Goal: Information Seeking & Learning: Learn about a topic

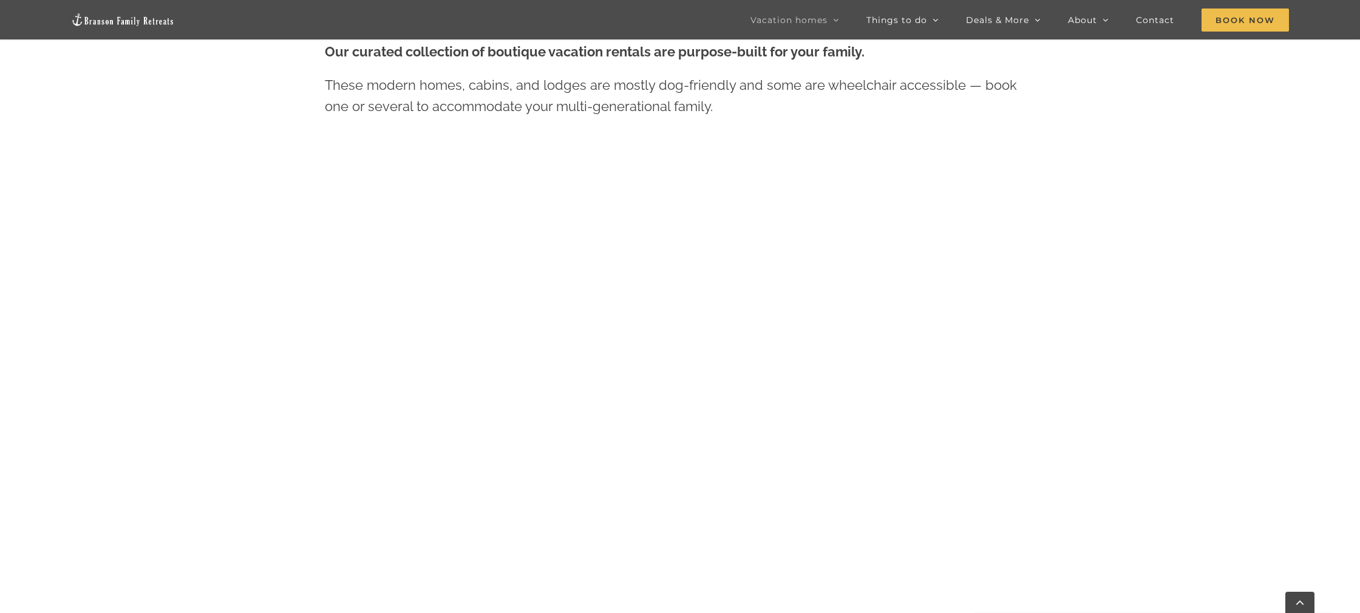
scroll to position [700, 0]
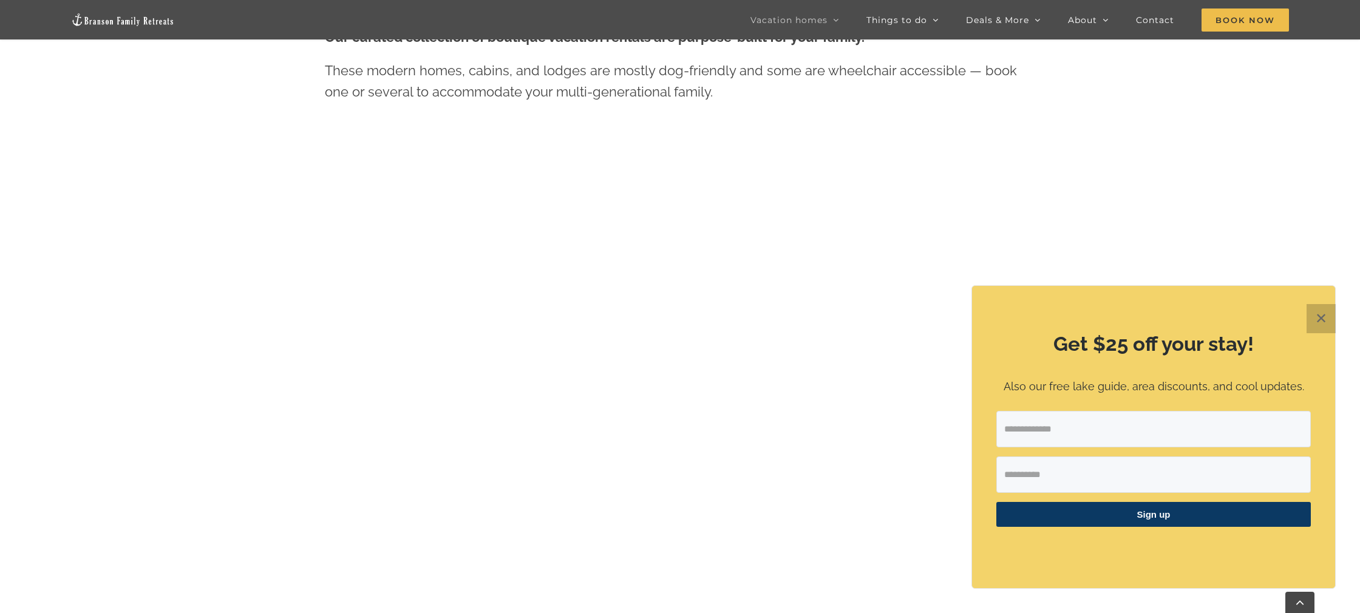
click at [1322, 320] on button "✕" at bounding box center [1321, 318] width 29 height 29
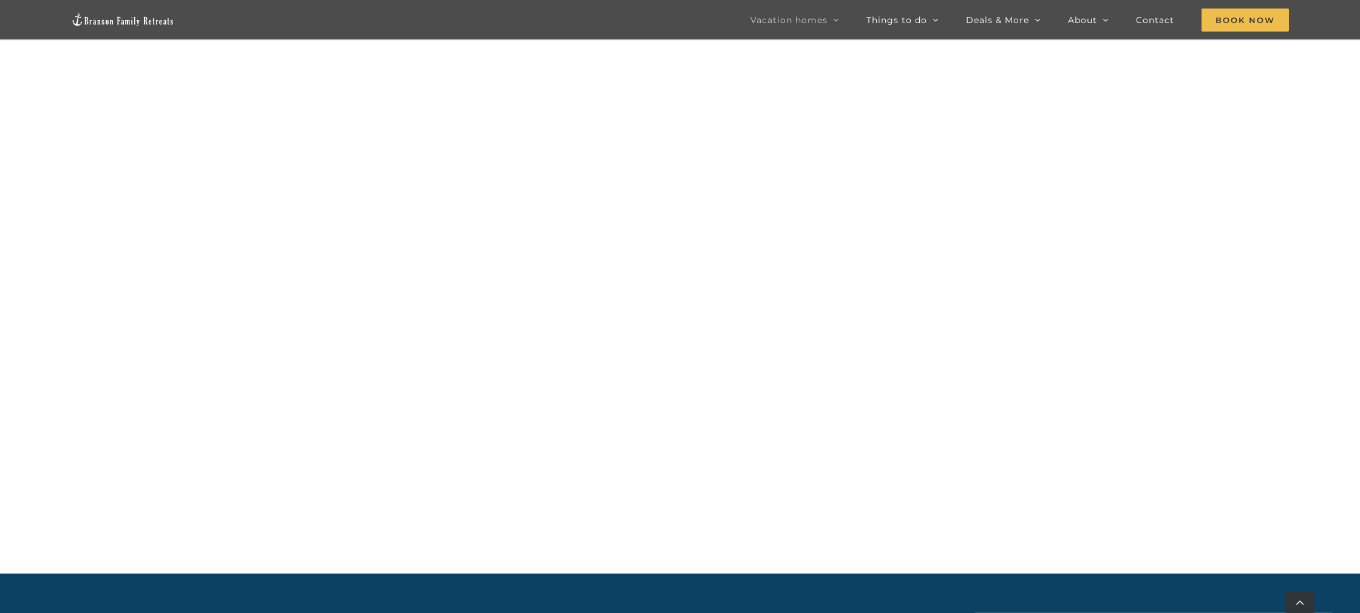
scroll to position [1360, 0]
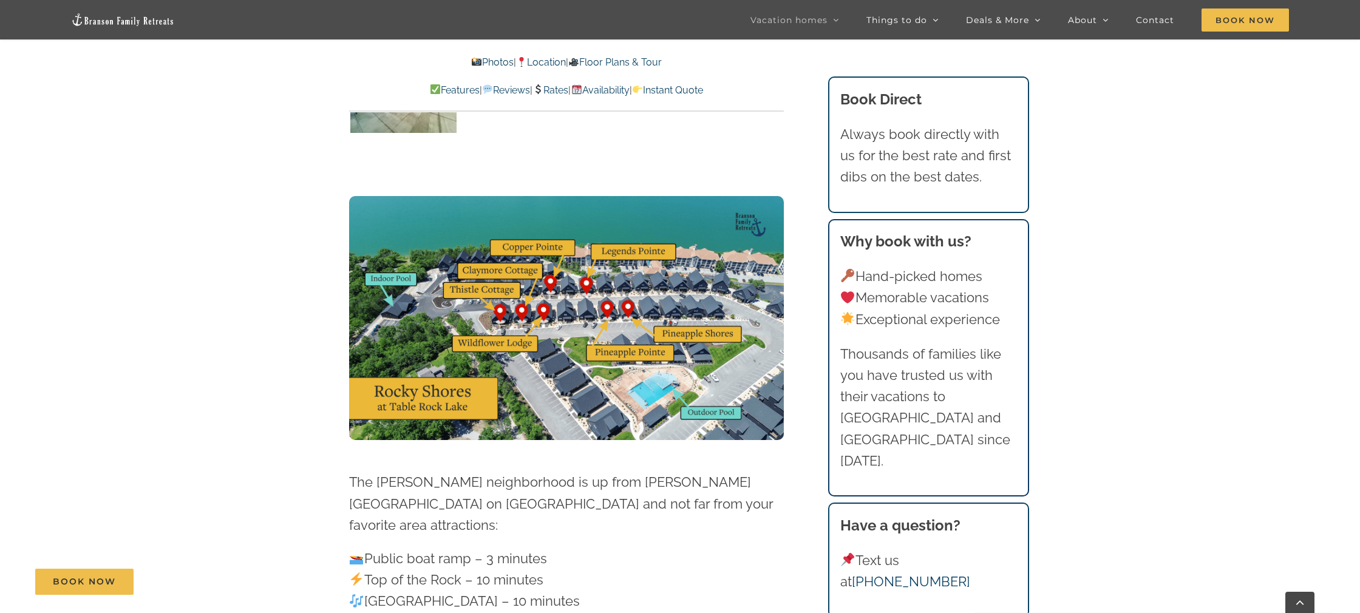
scroll to position [3117, 0]
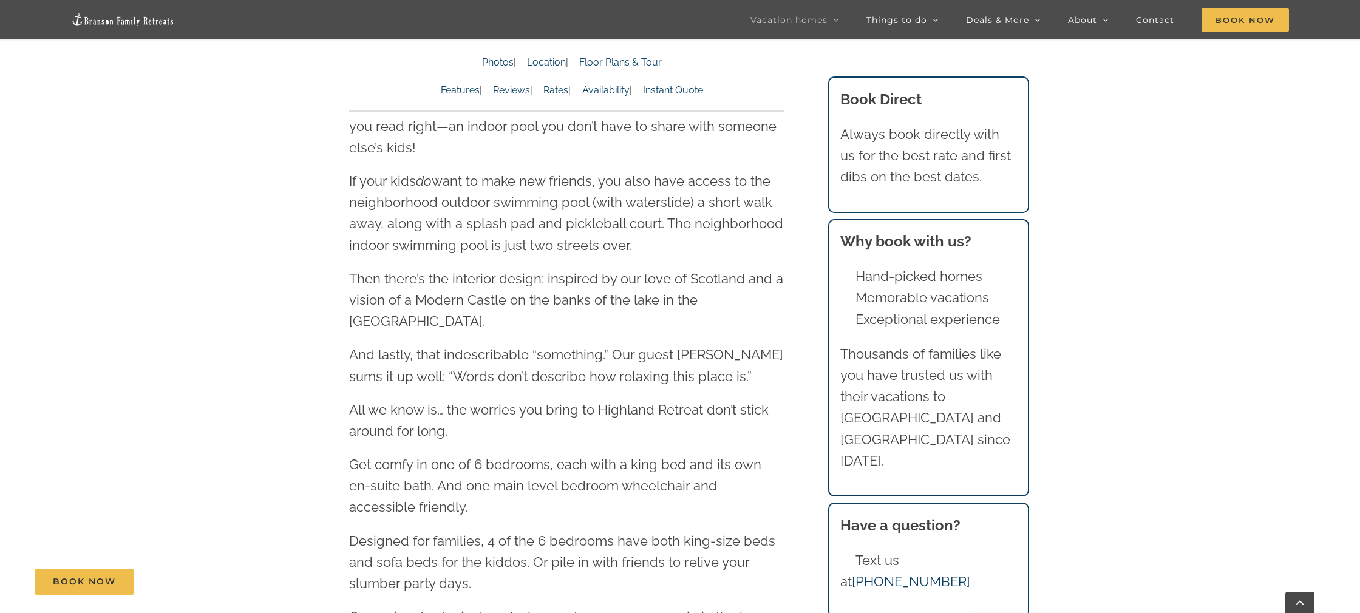
scroll to position [1212, 0]
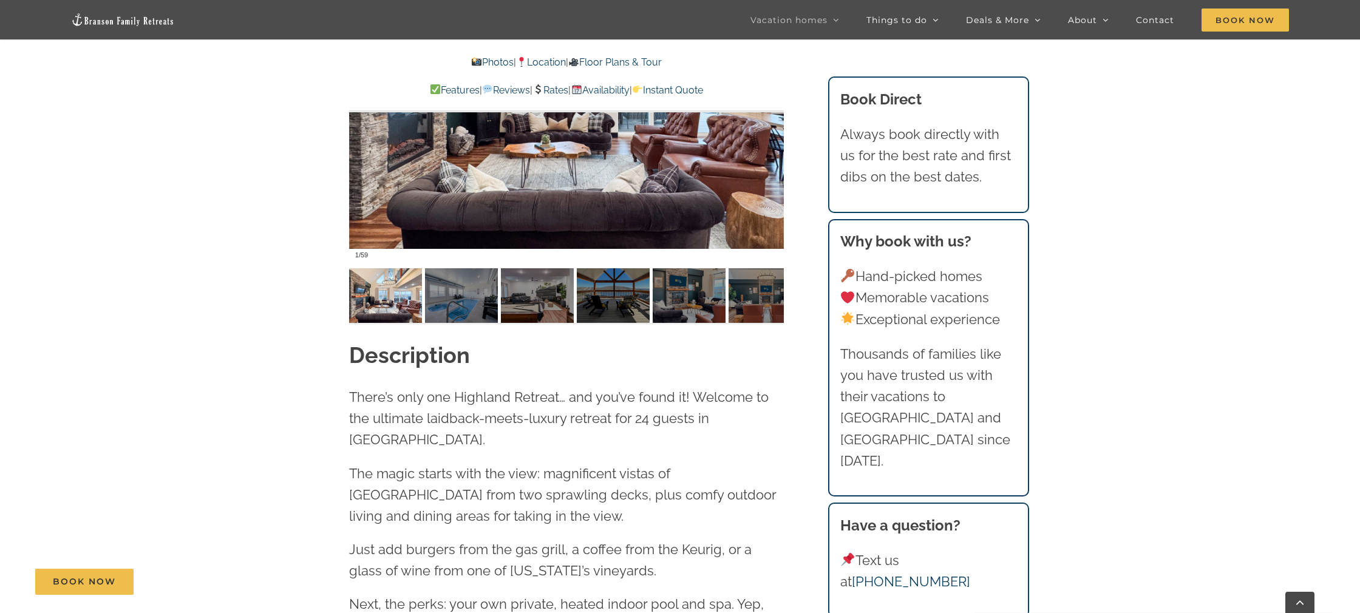
click at [533, 70] on div "Photos | Location | Floor Plans & Tour Features | Reviews | Rates | Availabilit…" at bounding box center [566, 76] width 435 height 43
click at [530, 63] on link "Location" at bounding box center [541, 62] width 50 height 12
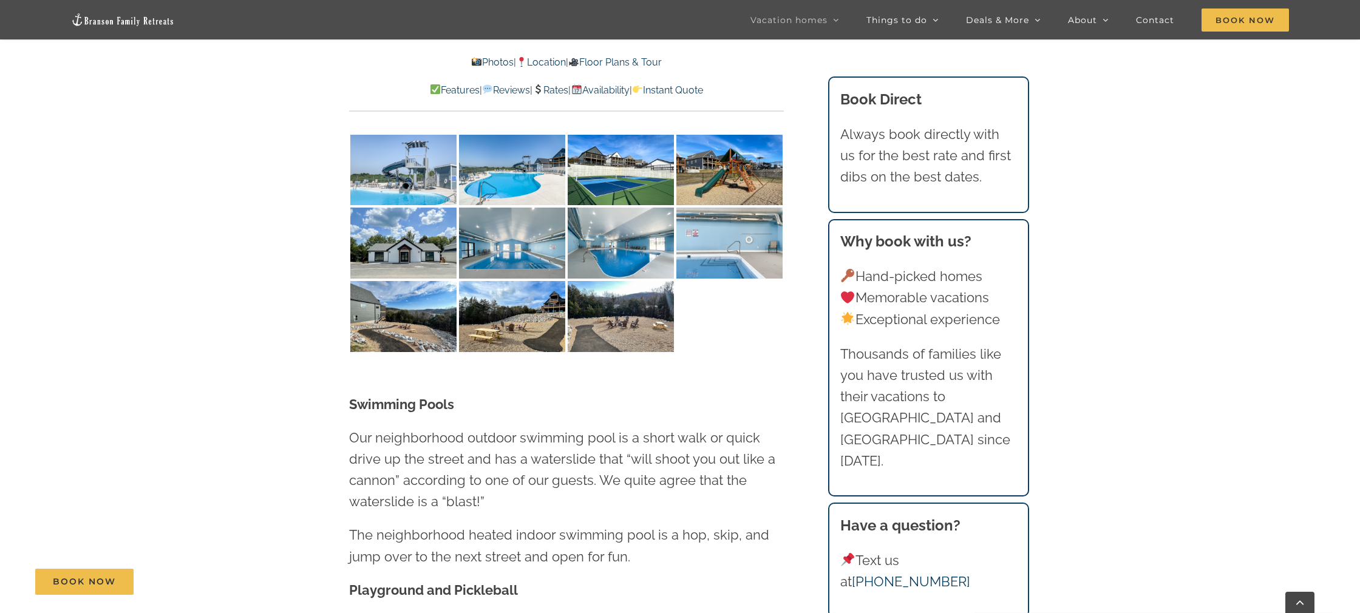
scroll to position [2967, 0]
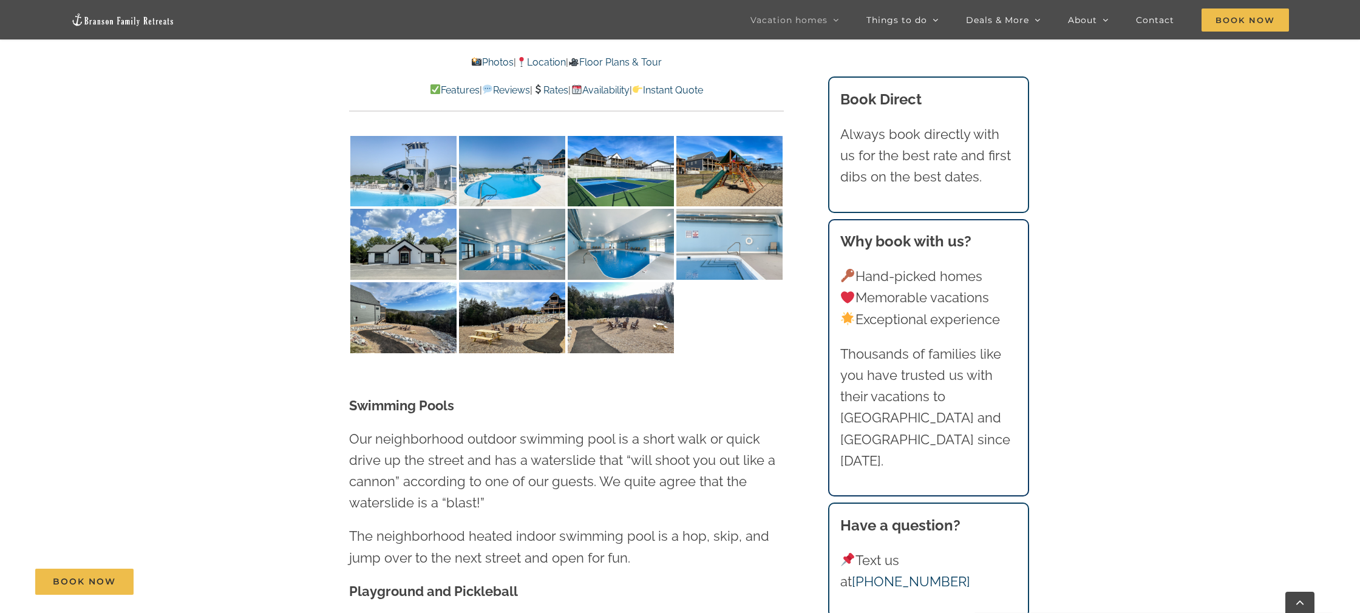
click at [629, 63] on link "Floor Plans & Tour" at bounding box center [615, 62] width 94 height 12
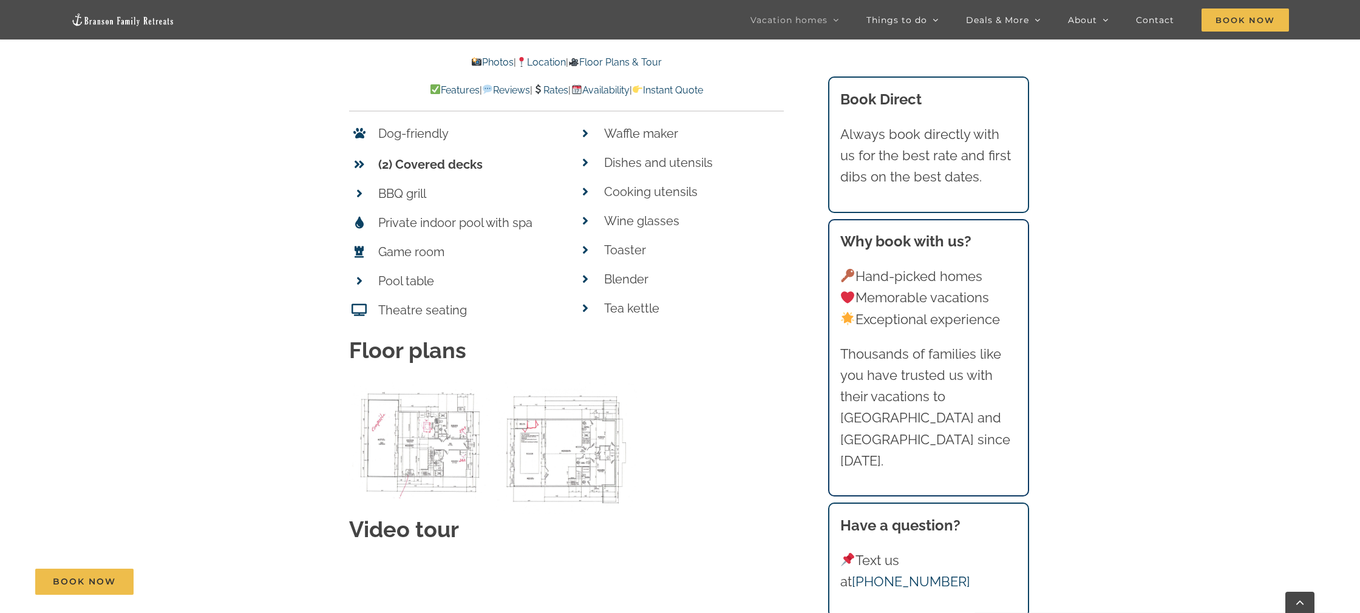
scroll to position [5212, 0]
click at [536, 103] on div "Photos | Location | Floor Plans & Tour Features | Reviews | Rates | Availabilit…" at bounding box center [566, 84] width 435 height 58
click at [538, 90] on img at bounding box center [538, 89] width 10 height 10
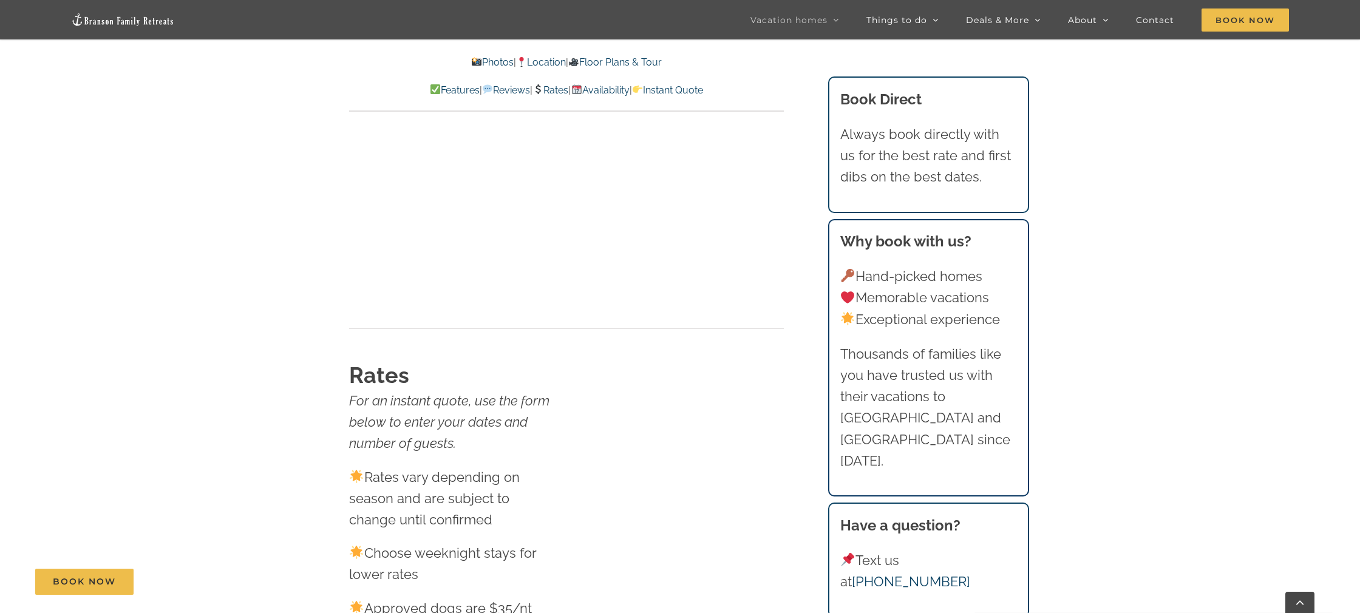
scroll to position [6787, 0]
